Goal: Transaction & Acquisition: Purchase product/service

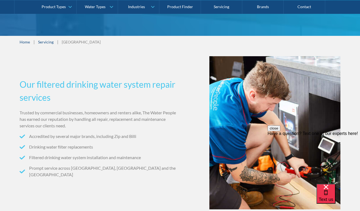
scroll to position [122, 0]
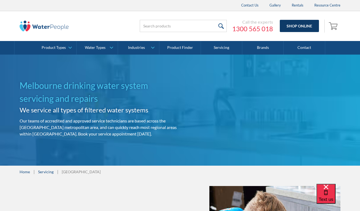
click at [296, 27] on link "Shop Online" at bounding box center [299, 26] width 39 height 12
